Goal: Task Accomplishment & Management: Complete application form

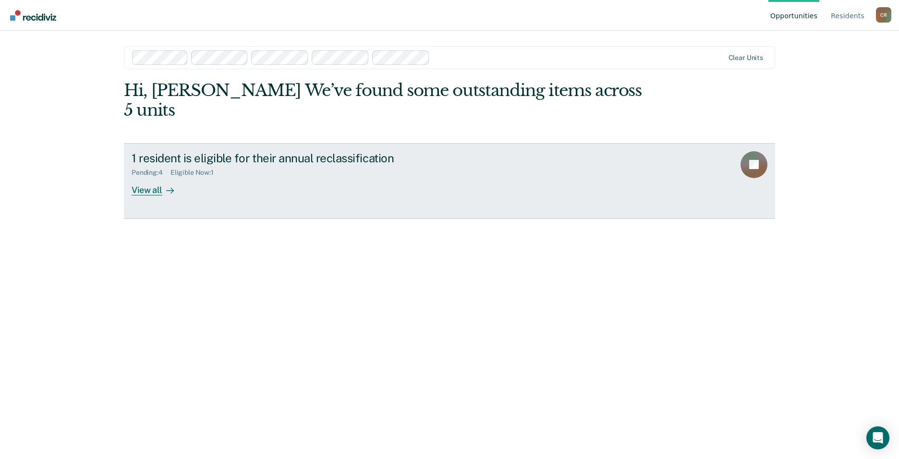
click at [127, 160] on link "1 resident is eligible for their annual reclassification Pending : 4 Eligible N…" at bounding box center [449, 181] width 651 height 76
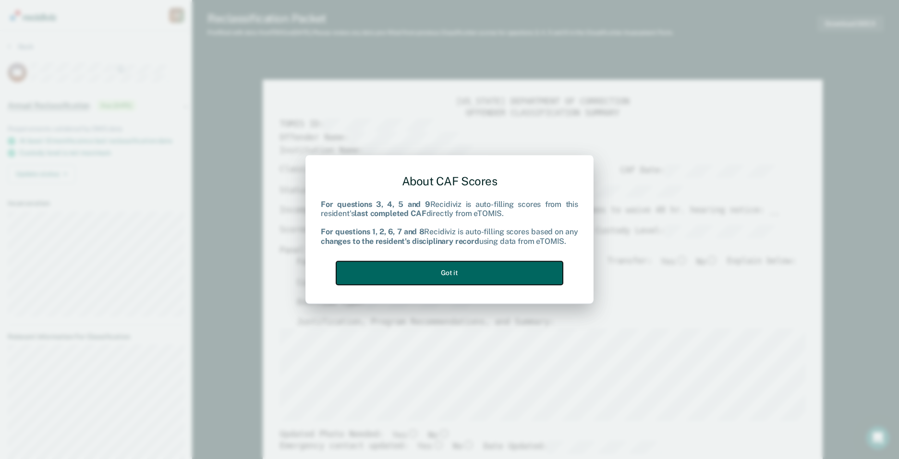
drag, startPoint x: 475, startPoint y: 270, endPoint x: 478, endPoint y: 288, distance: 18.0
click at [474, 270] on button "Got it" at bounding box center [449, 273] width 227 height 24
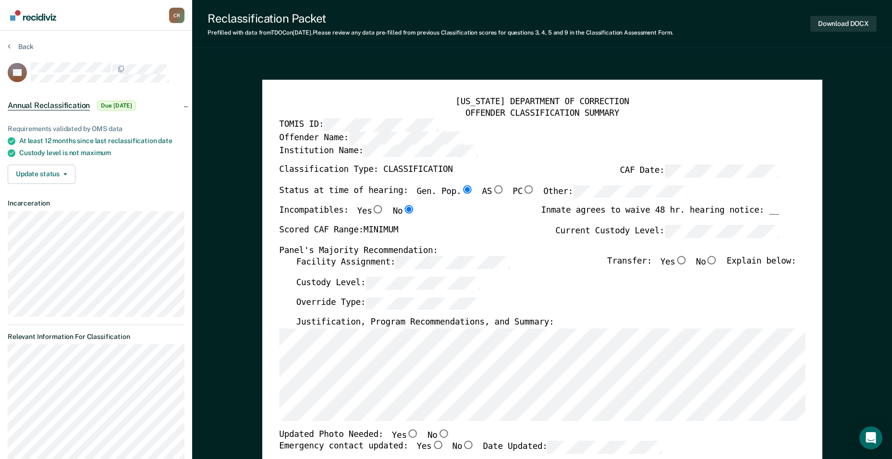
click at [287, 299] on div "[US_STATE] DEPARTMENT OF CORRECTION OFFENDER CLASSIFICATION SUMMARY TOMIS ID: O…" at bounding box center [542, 438] width 526 height 683
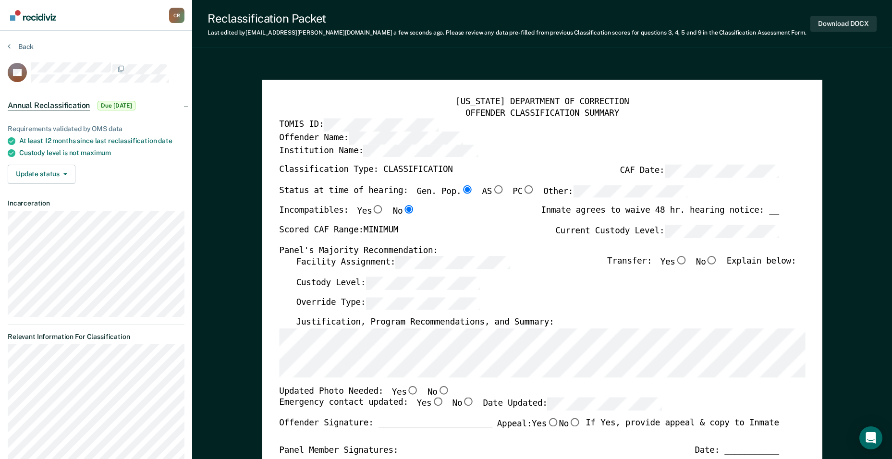
type textarea "x"
radio input "false"
click at [714, 259] on input "No" at bounding box center [711, 260] width 12 height 9
type textarea "x"
radio input "true"
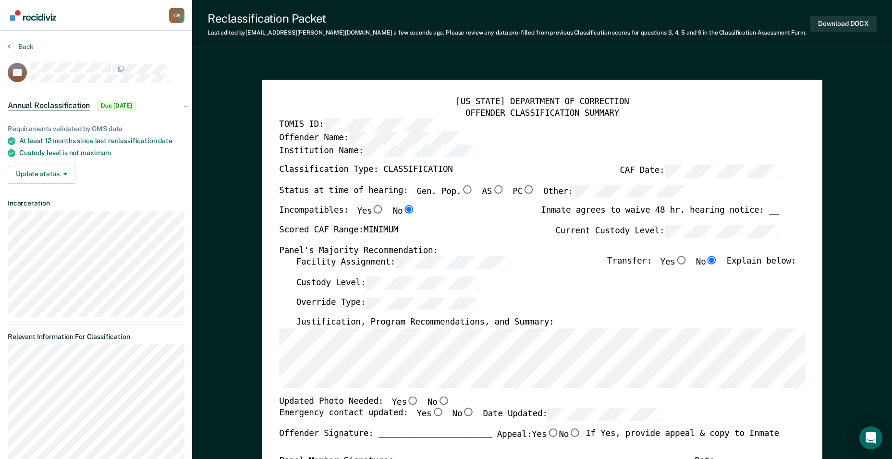
click at [437, 399] on input "No" at bounding box center [443, 400] width 12 height 9
type textarea "x"
radio input "true"
click at [431, 415] on input "Yes" at bounding box center [437, 412] width 12 height 9
type textarea "x"
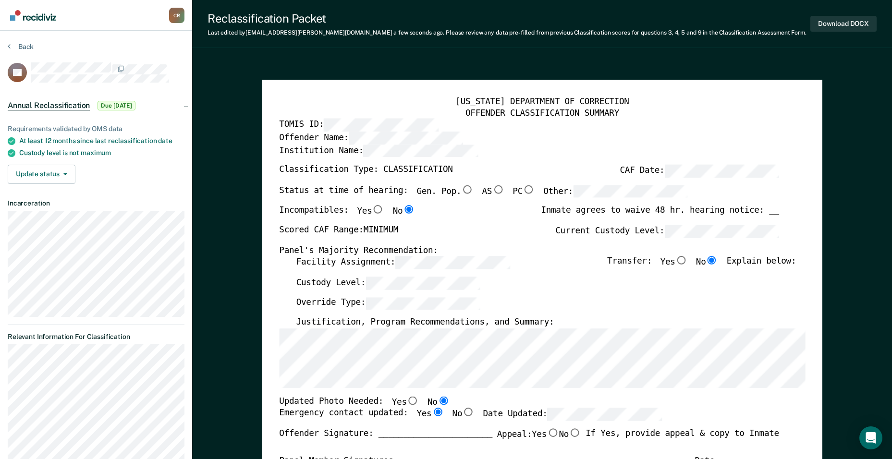
radio input "true"
click at [834, 26] on button "Download DOCX" at bounding box center [843, 24] width 66 height 16
type textarea "x"
